Goal: Task Accomplishment & Management: Manage account settings

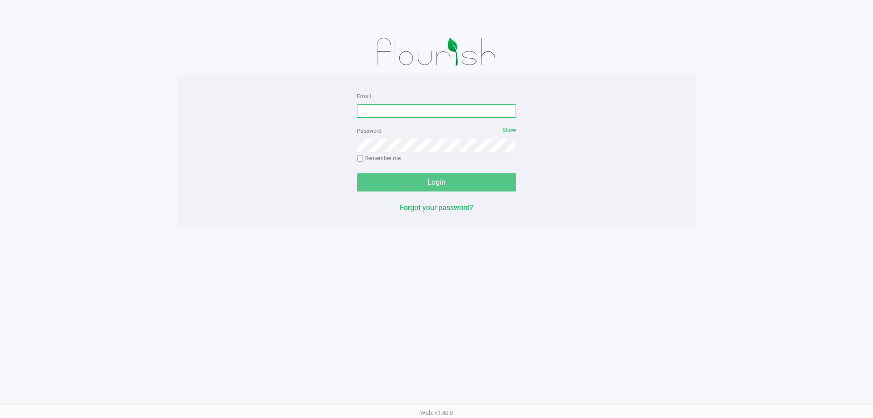
click at [414, 110] on input "Email" at bounding box center [436, 111] width 159 height 14
type input "dsavittieri@liveparallel.com"
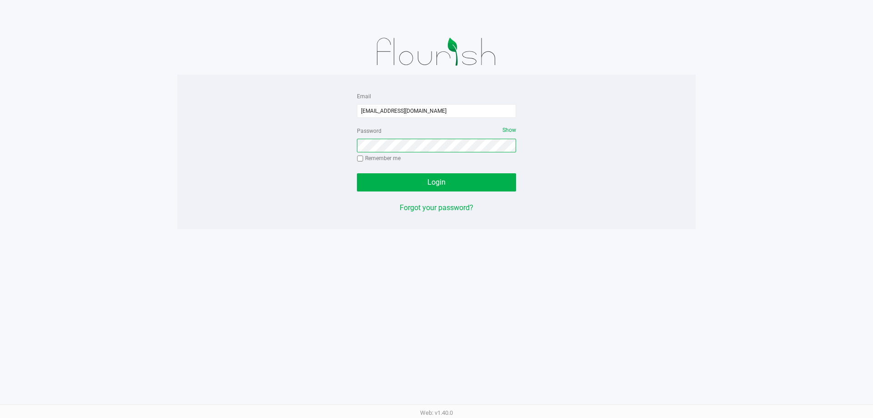
click at [357, 173] on button "Login" at bounding box center [436, 182] width 159 height 18
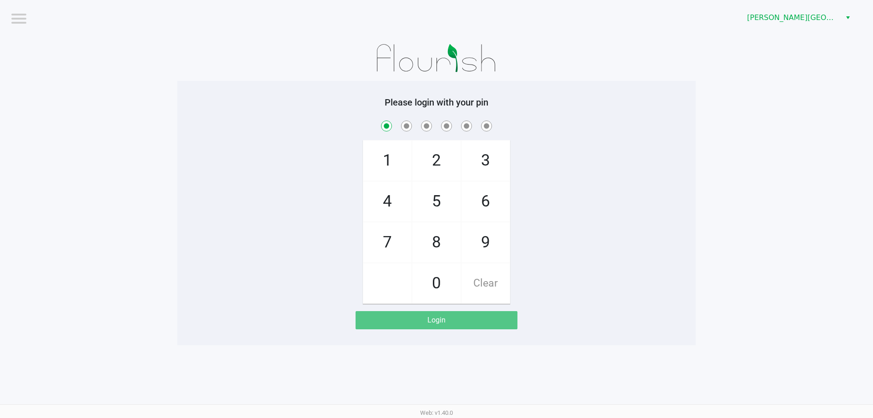
checkbox input "true"
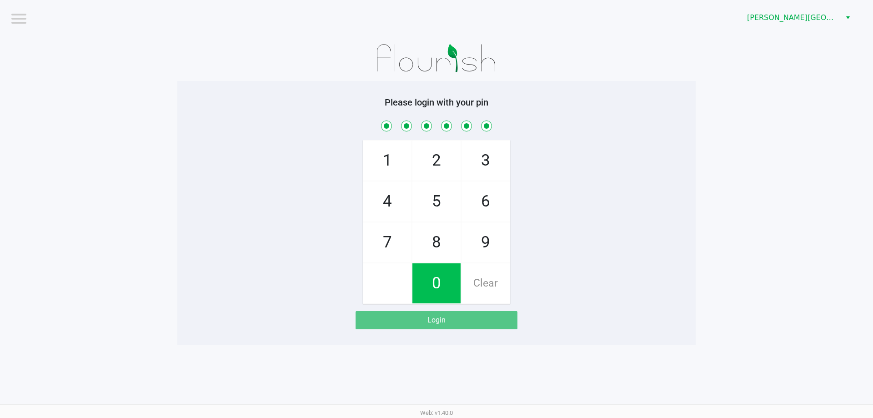
checkbox input "true"
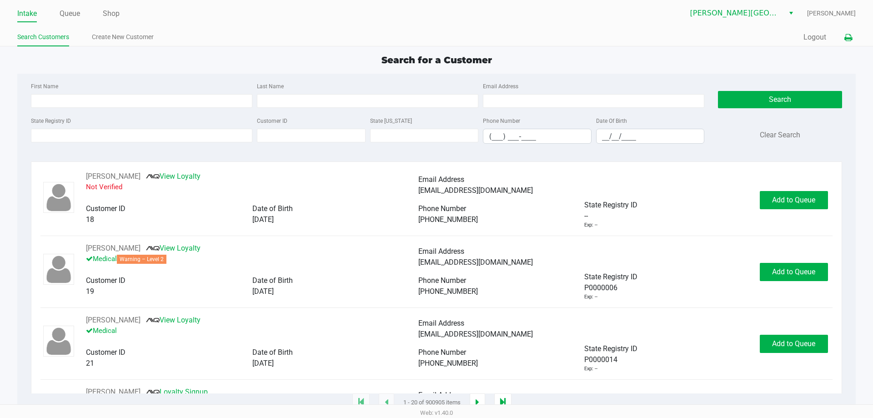
click at [846, 36] on icon at bounding box center [848, 38] width 8 height 6
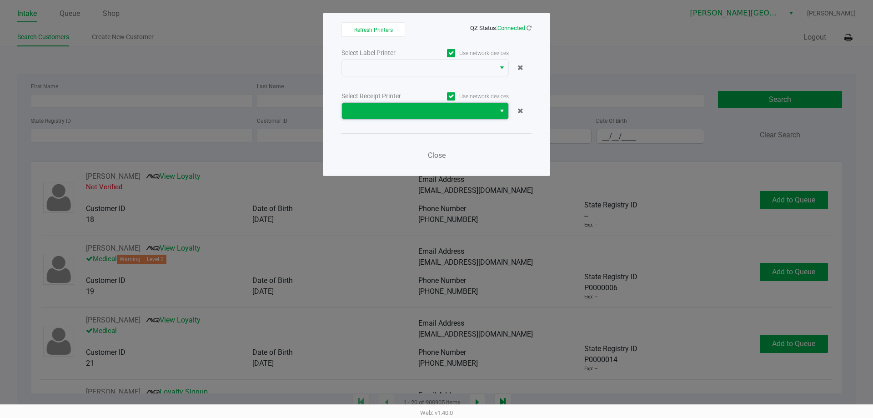
click at [451, 115] on span at bounding box center [418, 110] width 142 height 11
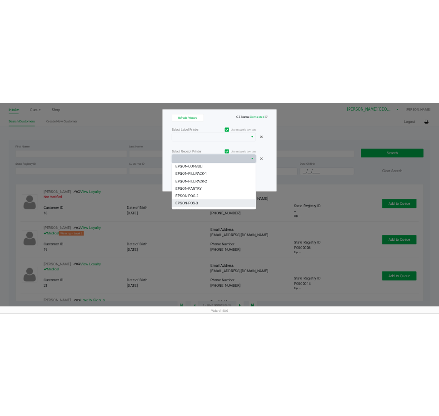
scroll to position [84, 0]
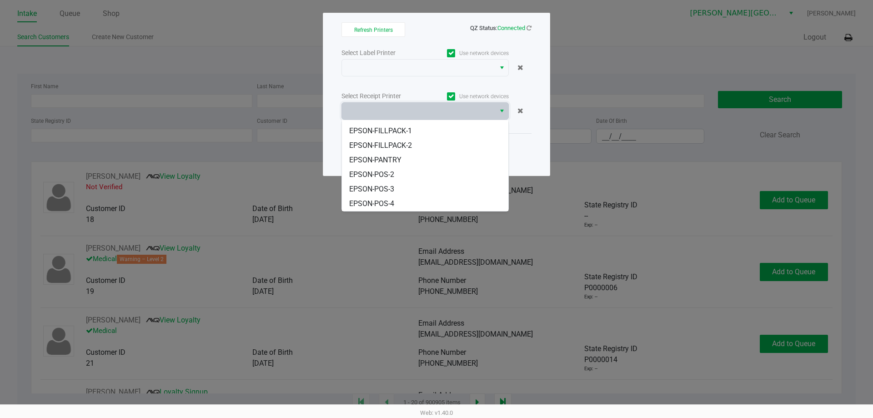
click at [418, 185] on li "EPSON-POS-3" at bounding box center [425, 189] width 166 height 15
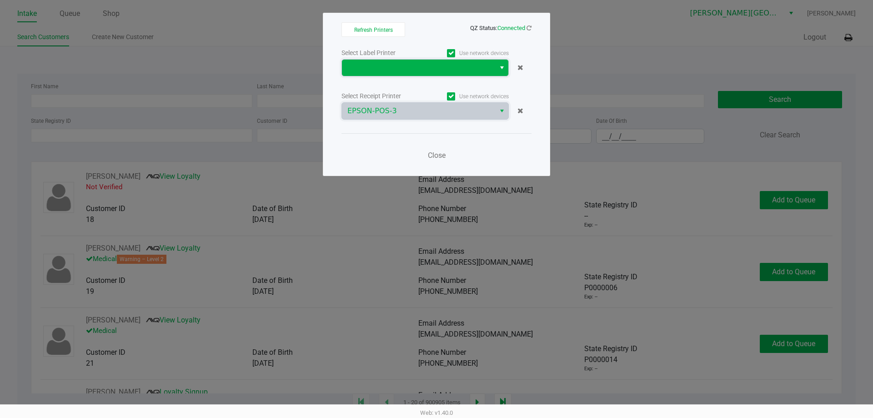
click at [436, 69] on span at bounding box center [418, 67] width 142 height 11
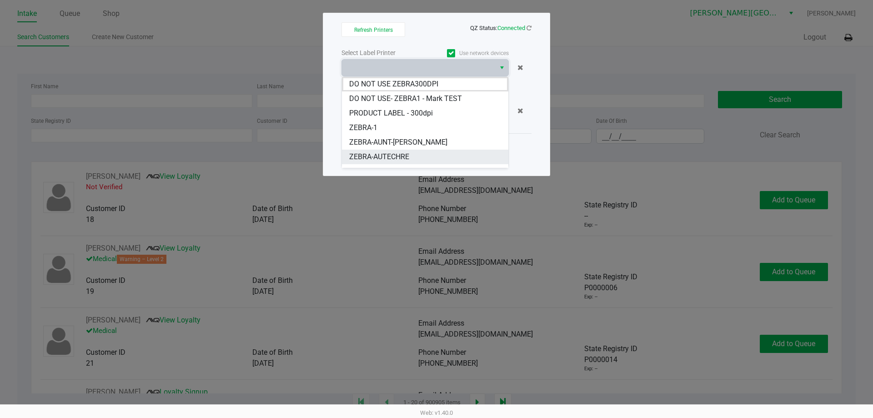
click at [429, 153] on li "ZEBRA-AUTECHRE" at bounding box center [425, 157] width 166 height 15
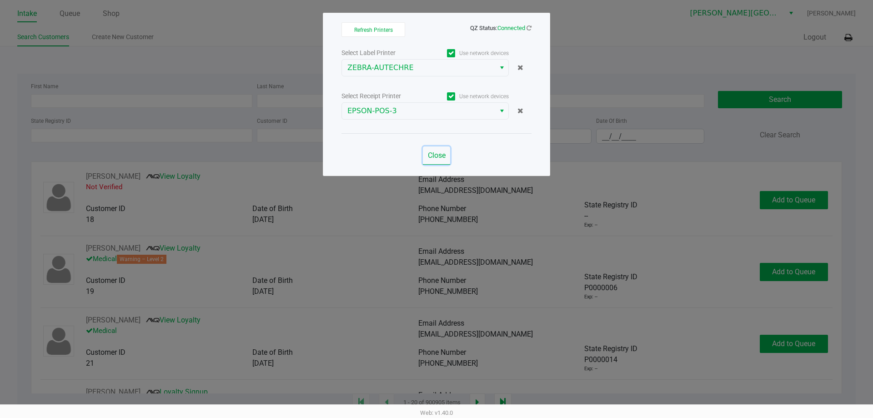
click at [435, 157] on span "Close" at bounding box center [437, 155] width 18 height 9
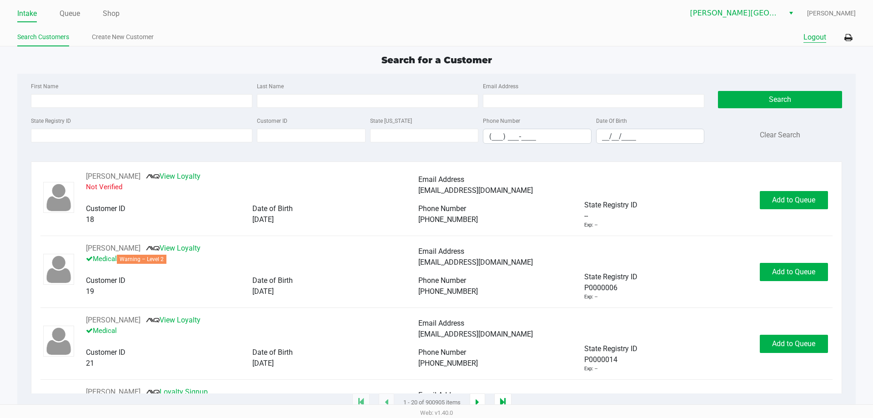
click at [813, 36] on button "Logout" at bounding box center [814, 37] width 23 height 11
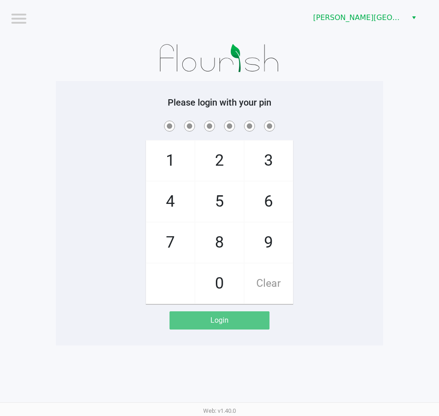
drag, startPoint x: 271, startPoint y: 281, endPoint x: 278, endPoint y: 279, distance: 7.2
click at [274, 279] on span "Clear" at bounding box center [269, 283] width 48 height 40
click at [324, 269] on div "1 4 7 2 5 8 0 3 6 9 Clear" at bounding box center [219, 211] width 327 height 185
checkbox input "true"
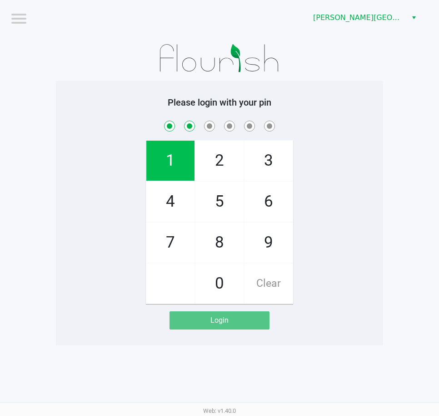
checkbox input "true"
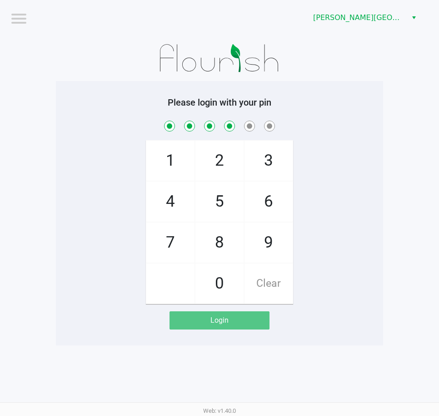
checkbox input "true"
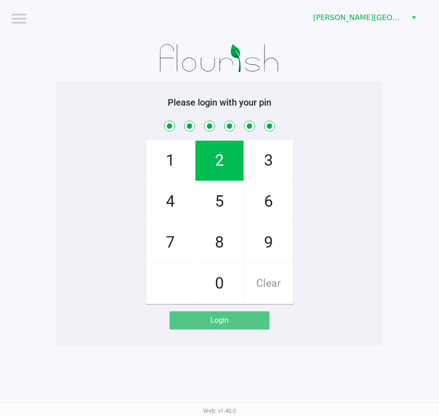
checkbox input "true"
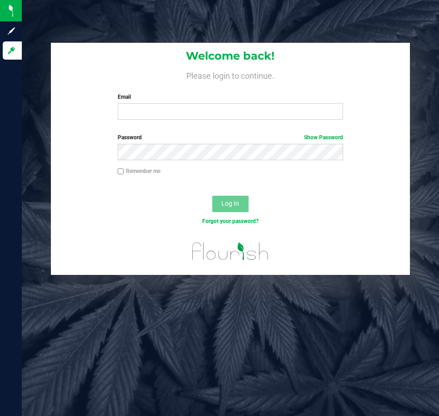
click at [163, 123] on div "Welcome back! Please login to continue. Email Required Please format your email…" at bounding box center [230, 85] width 359 height 84
click at [169, 115] on input "Email" at bounding box center [231, 111] width 226 height 16
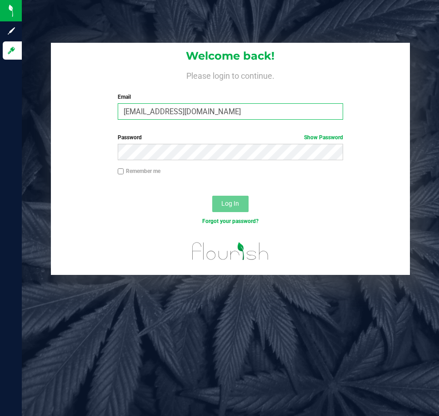
type input "[EMAIL_ADDRESS][DOMAIN_NAME]"
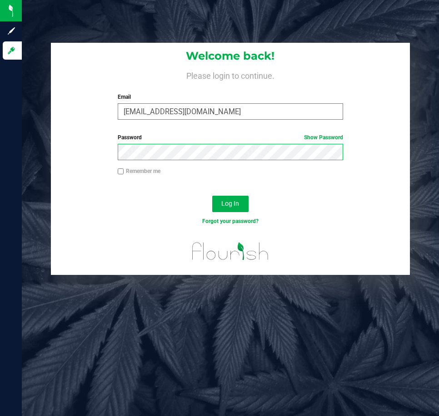
click at [212, 196] on button "Log In" at bounding box center [230, 204] width 36 height 16
